Goal: Book appointment/travel/reservation

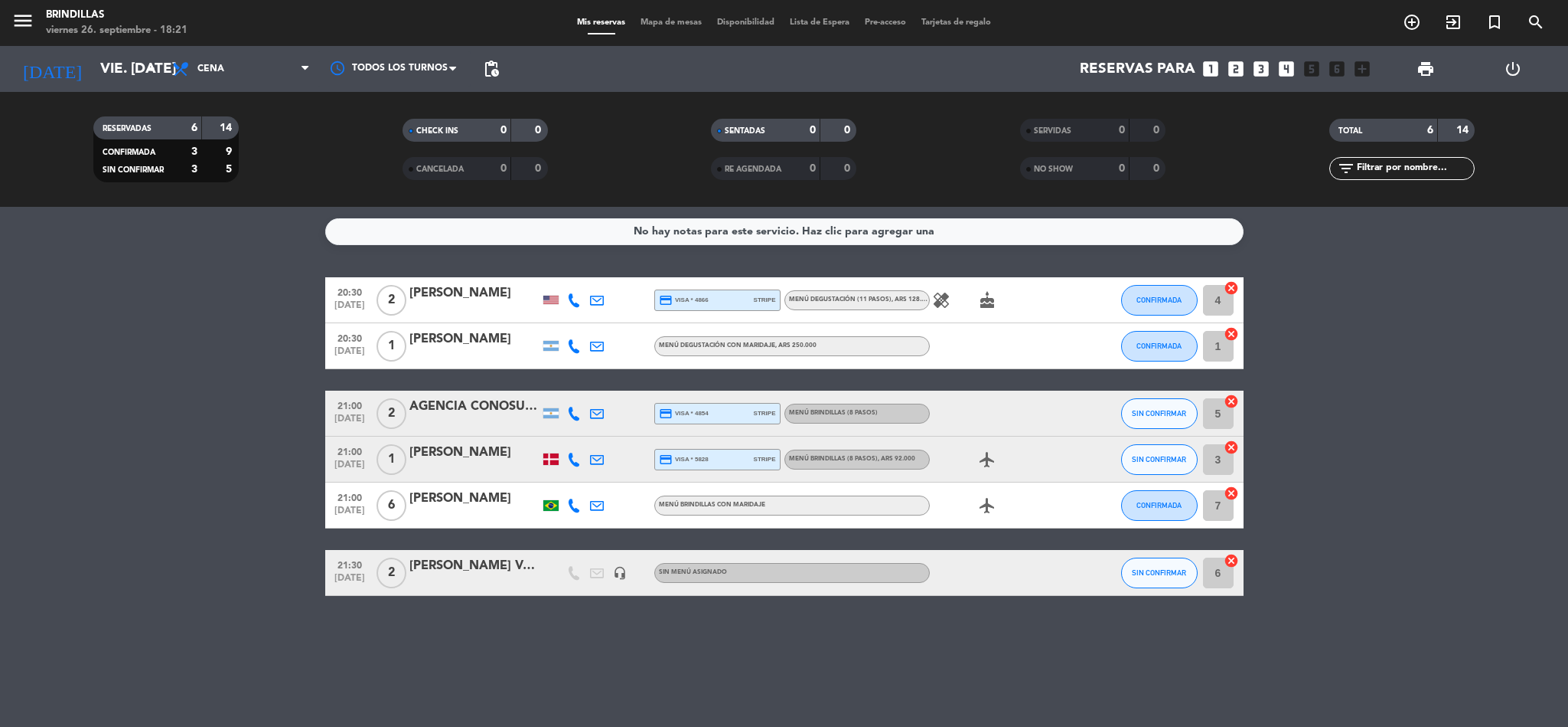
click at [1234, 64] on icon "looks_two" at bounding box center [1235, 68] width 20 height 20
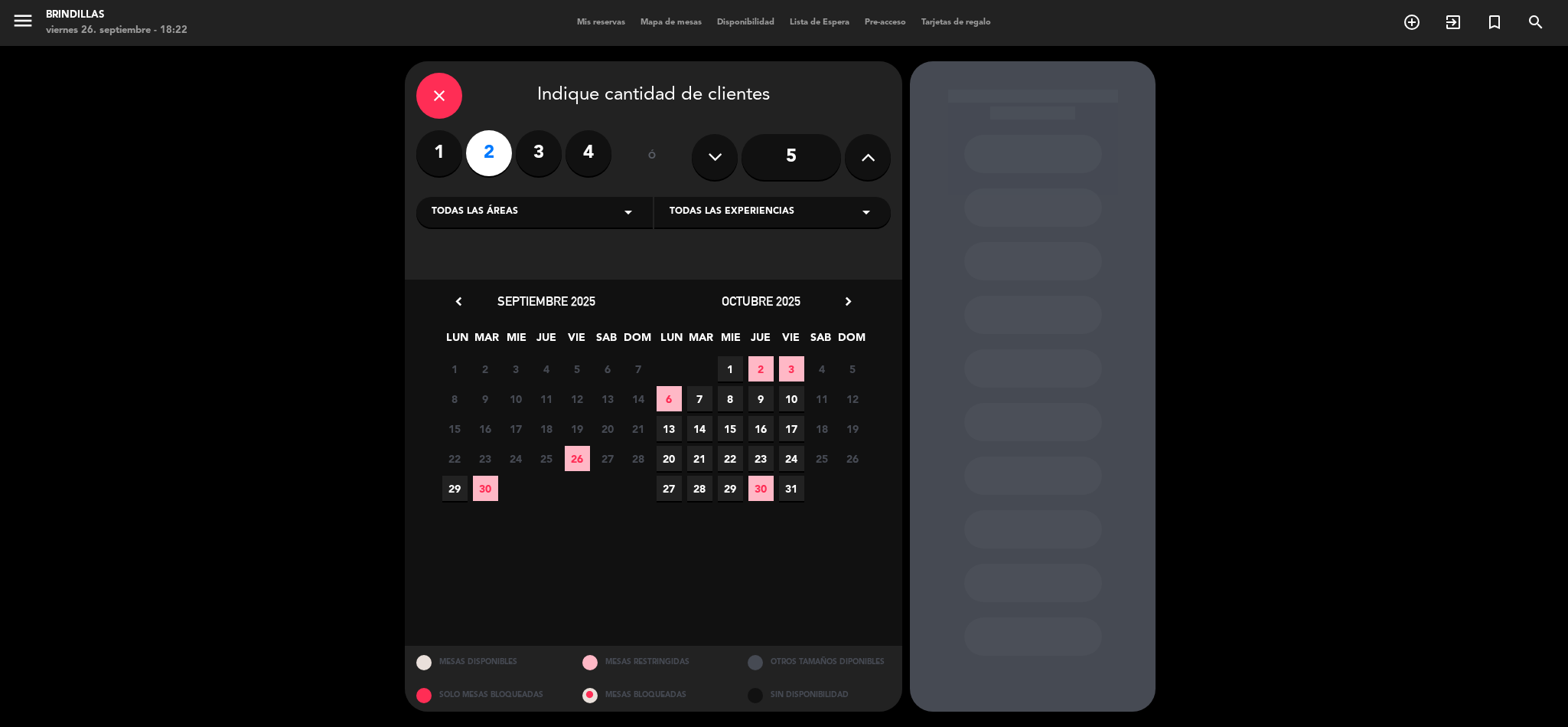
click at [572, 455] on span "26" at bounding box center [577, 458] width 25 height 25
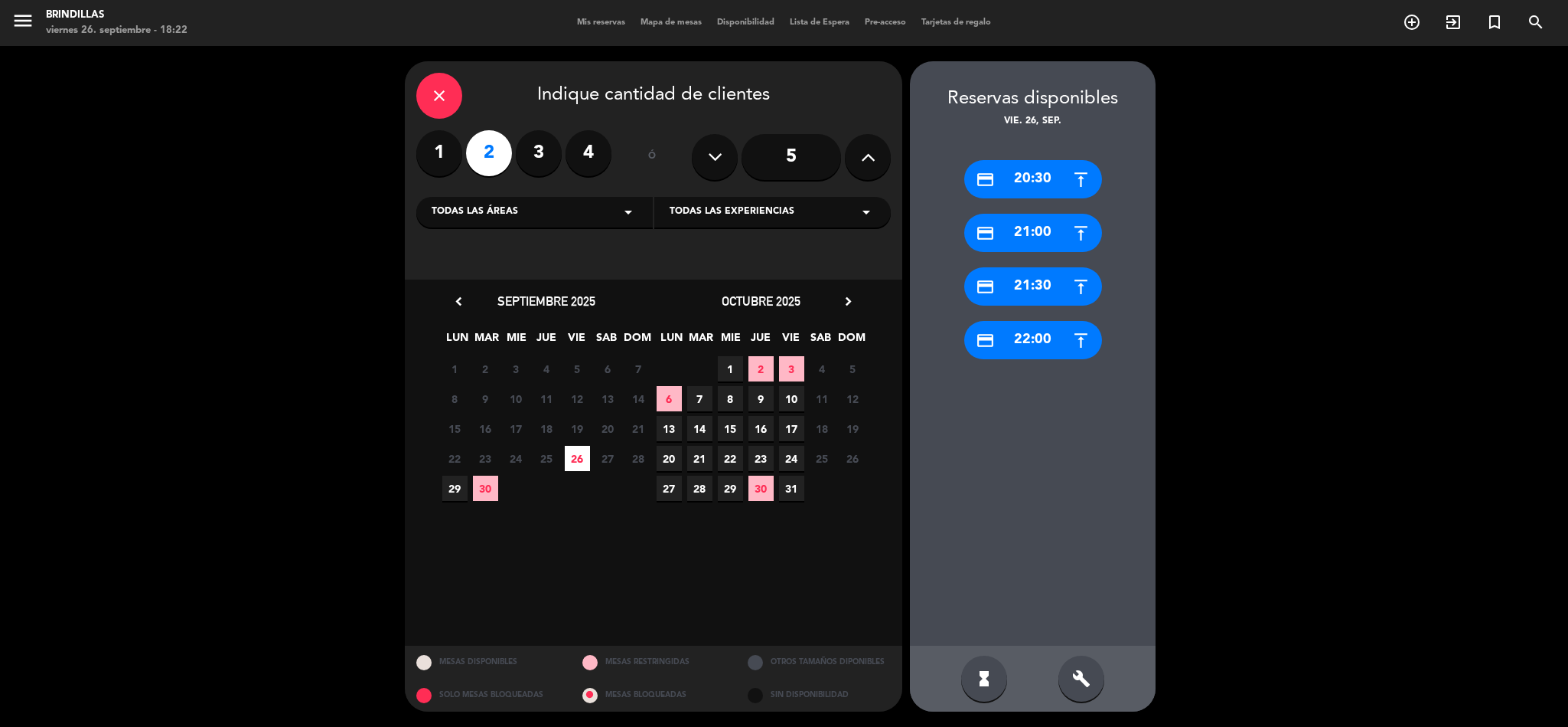
click at [1033, 171] on div "credit_card 20:30" at bounding box center [1032, 180] width 137 height 39
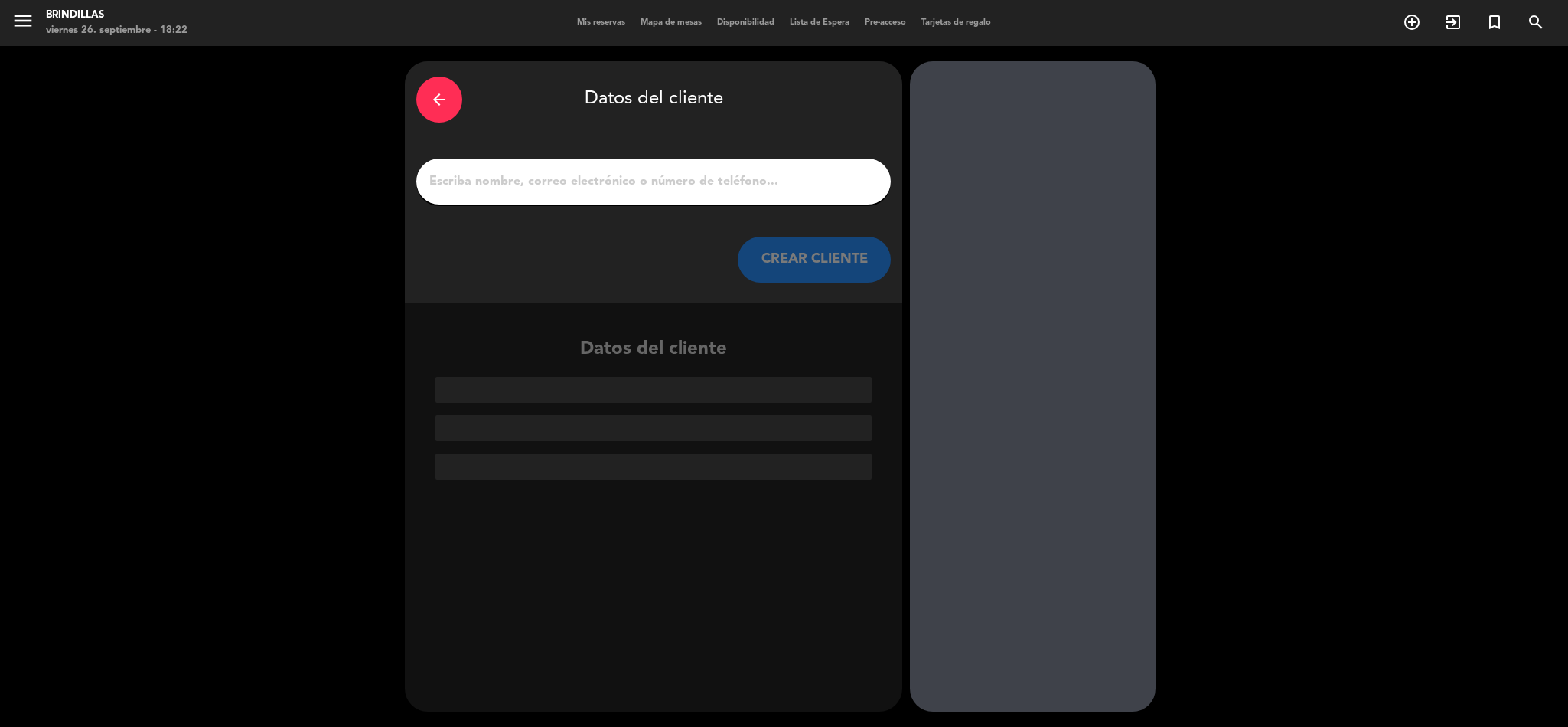
click at [641, 173] on input "1" at bounding box center [654, 181] width 452 height 21
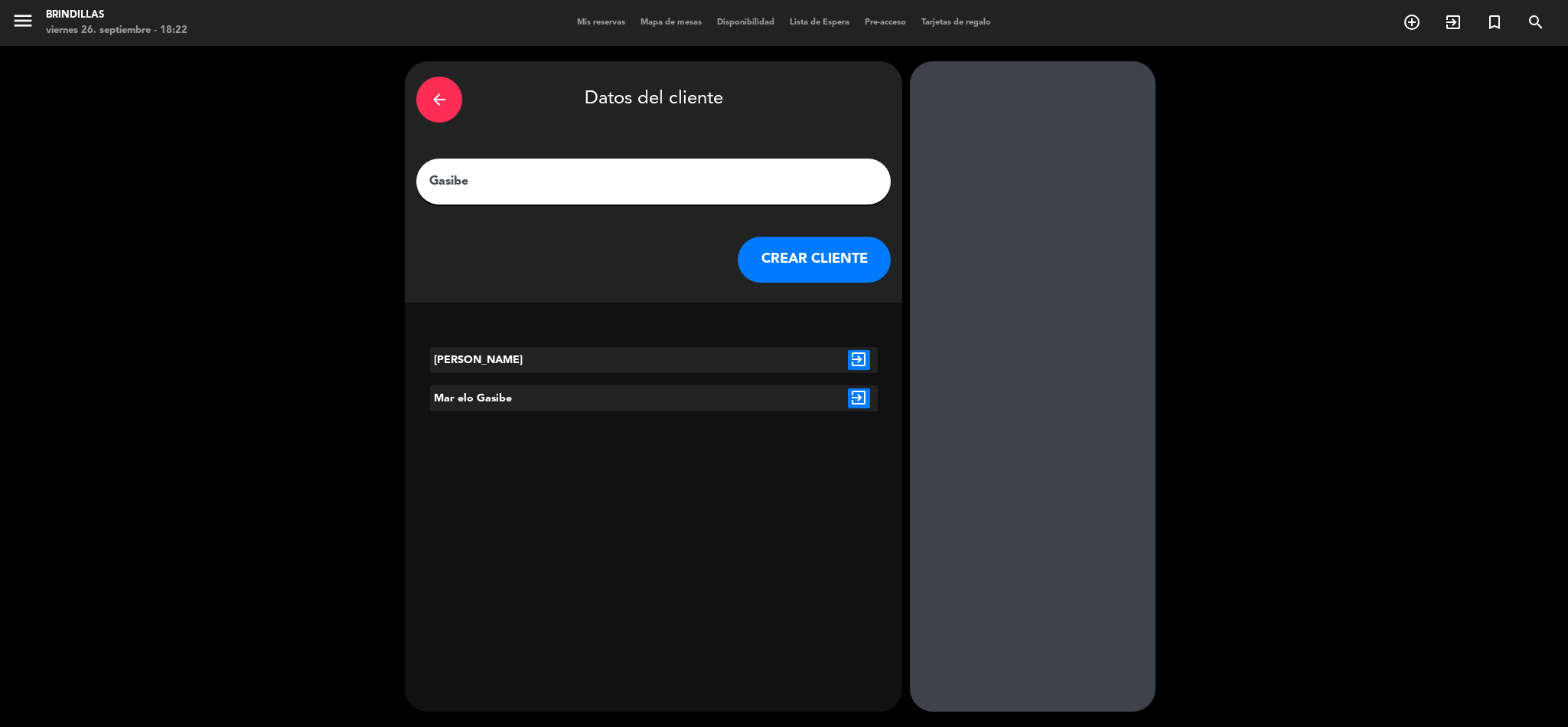
type input "Gasibe"
click at [790, 262] on button "CREAR CLIENTE" at bounding box center [814, 259] width 153 height 46
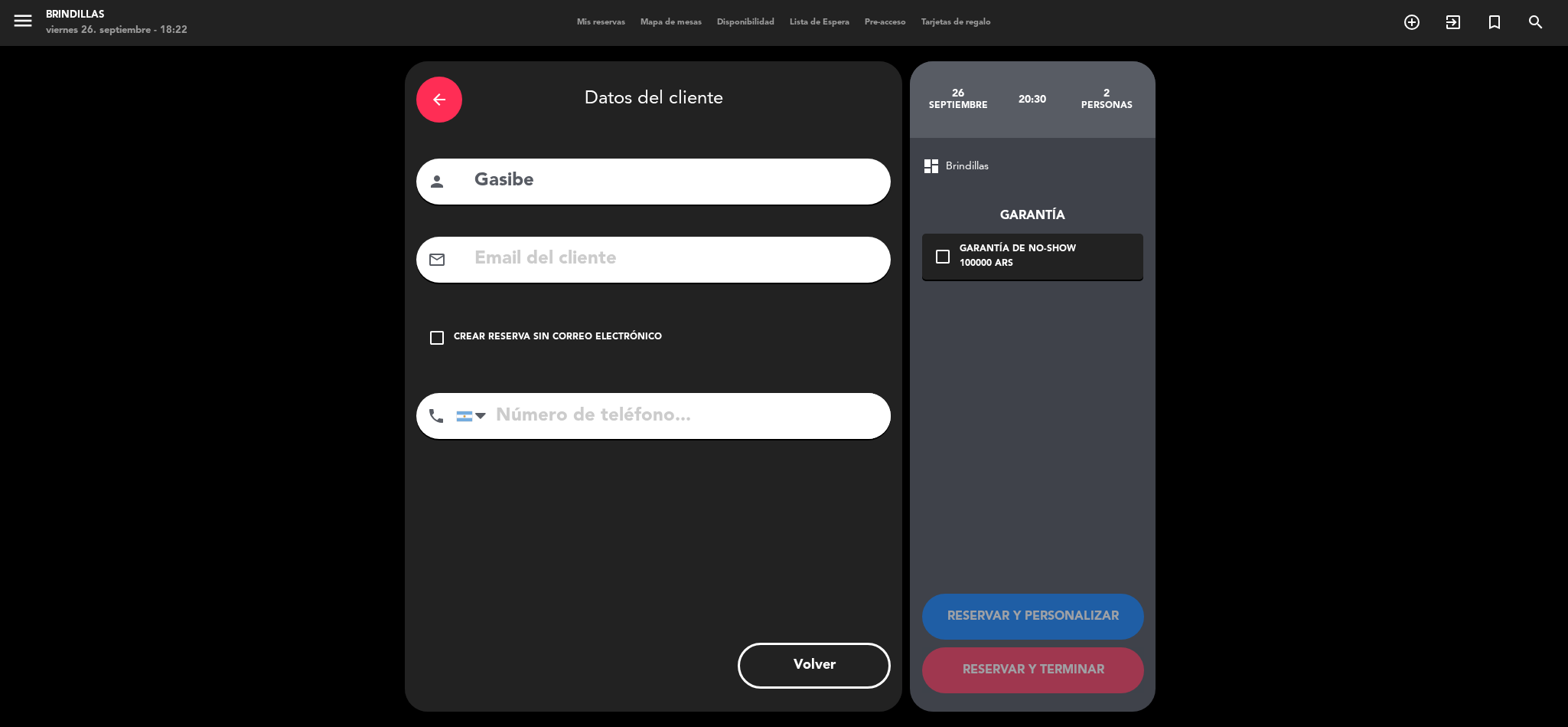
click at [510, 320] on div "check_box_outline_blank Crear reserva sin correo electrónico" at bounding box center [654, 337] width 475 height 46
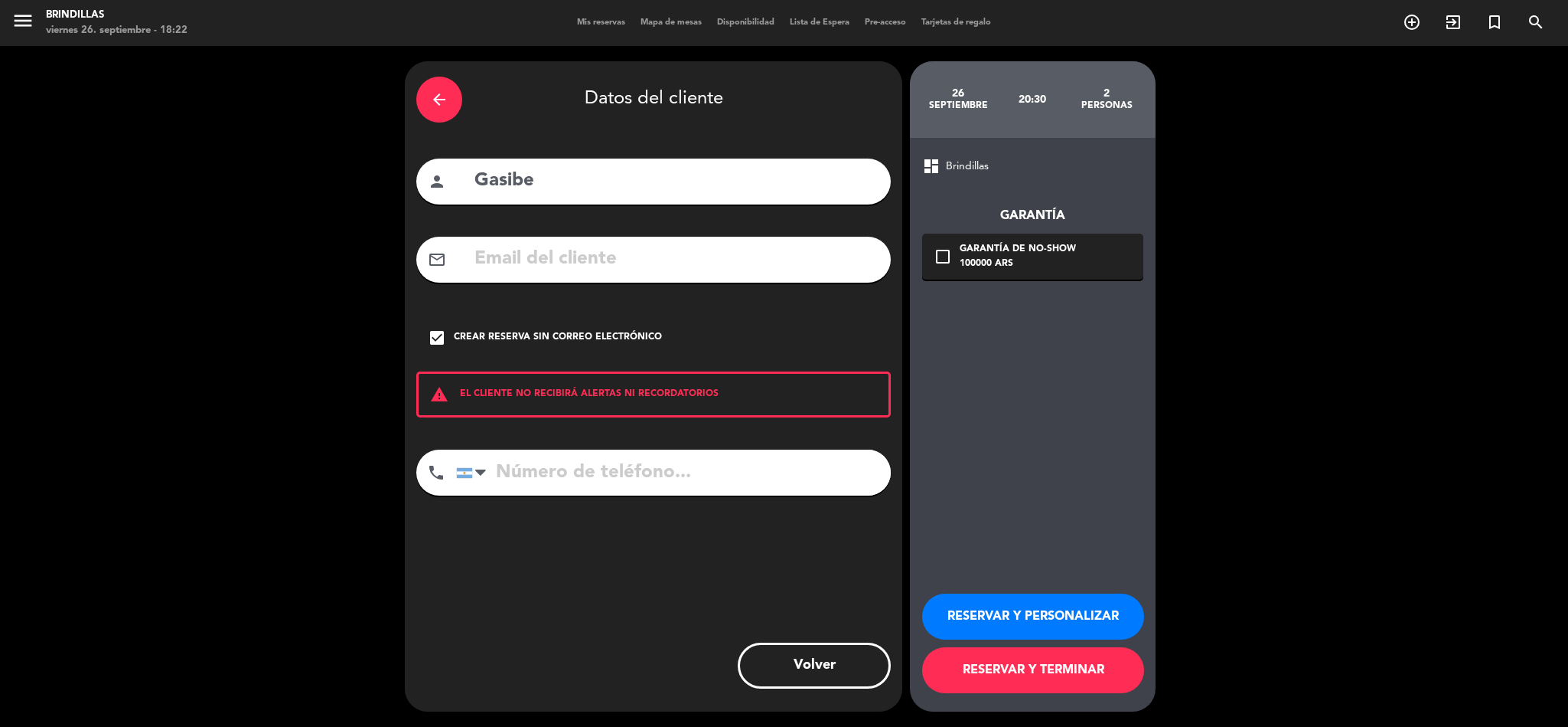
click at [967, 666] on button "RESERVAR Y TERMINAR" at bounding box center [1032, 670] width 221 height 46
